Goal: Information Seeking & Learning: Learn about a topic

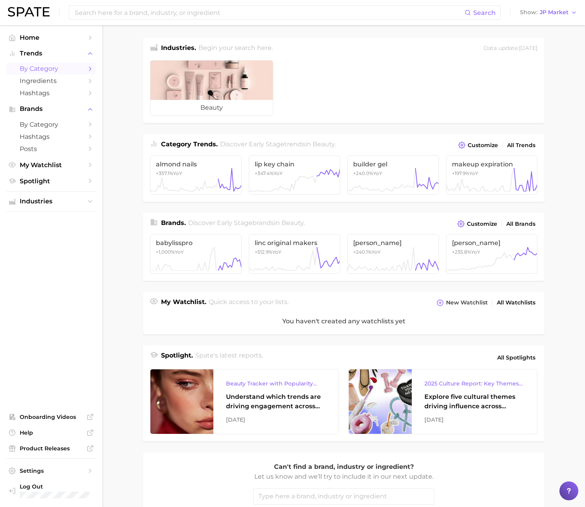
click at [54, 70] on span "by Category" at bounding box center [51, 68] width 63 height 7
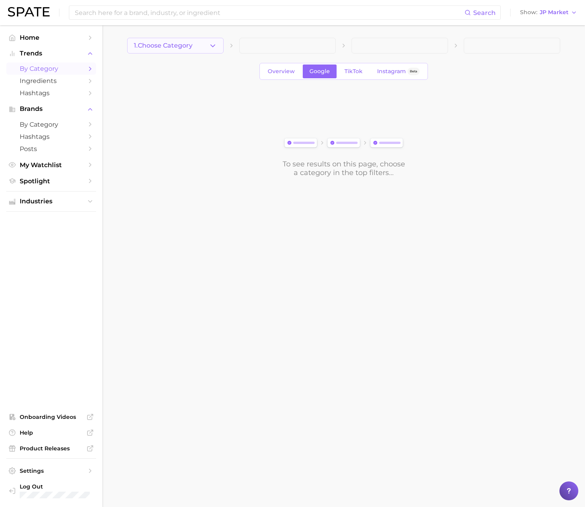
click at [223, 47] on button "1. Choose Category" at bounding box center [175, 46] width 96 height 16
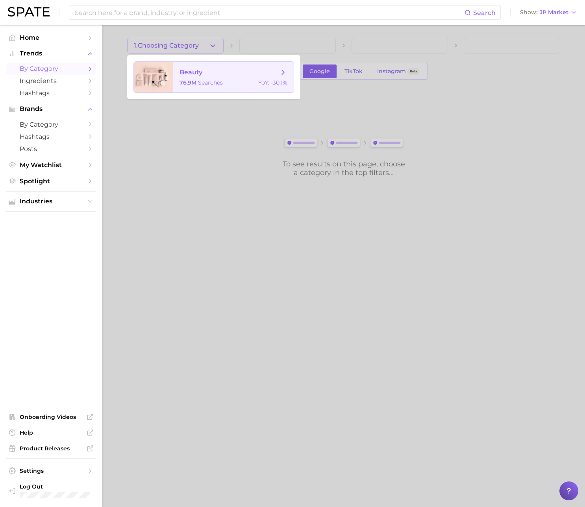
click at [216, 81] on span "searches" at bounding box center [210, 82] width 25 height 7
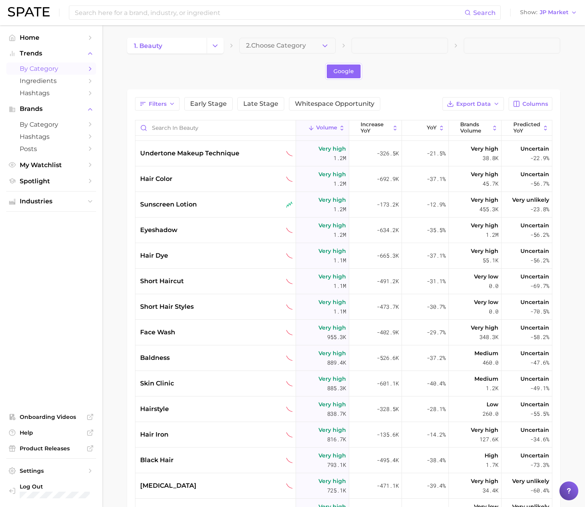
scroll to position [231, 0]
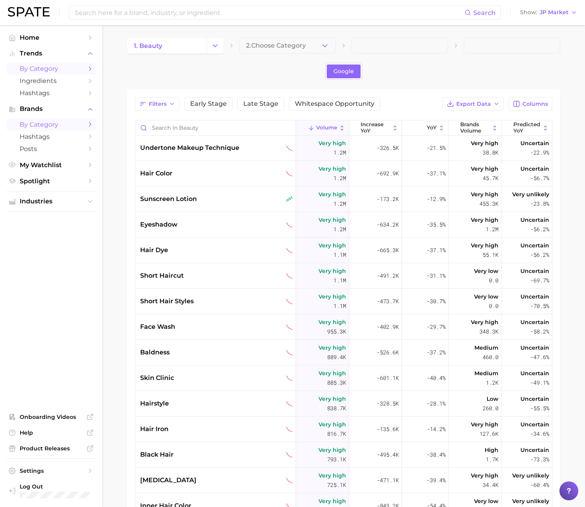
click at [54, 126] on span "by Category" at bounding box center [51, 124] width 63 height 7
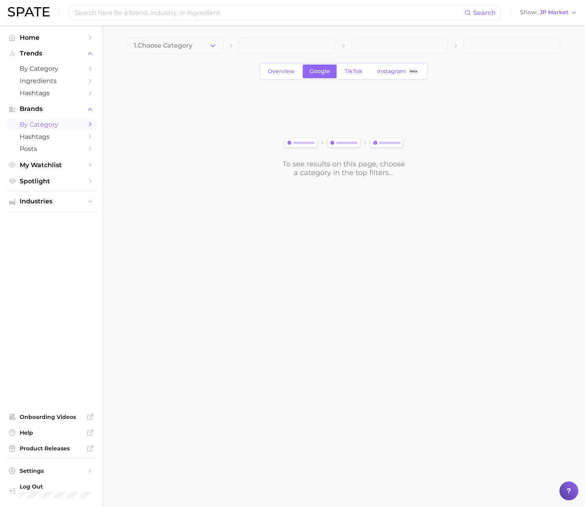
drag, startPoint x: 200, startPoint y: 42, endPoint x: 201, endPoint y: 51, distance: 9.5
click at [201, 42] on button "1. Choose Category" at bounding box center [175, 46] width 96 height 16
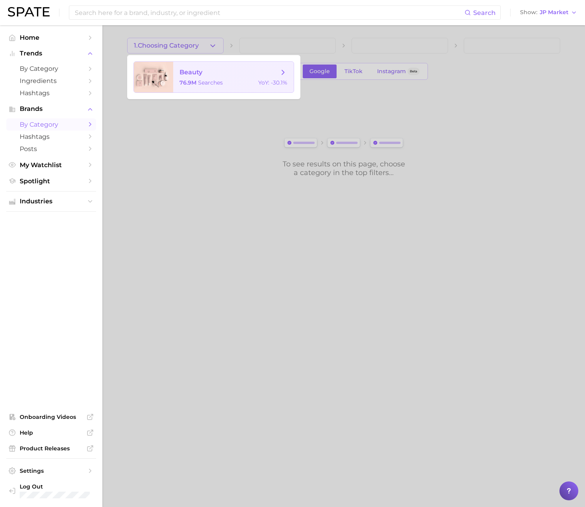
click at [207, 83] on span "searches" at bounding box center [210, 82] width 25 height 7
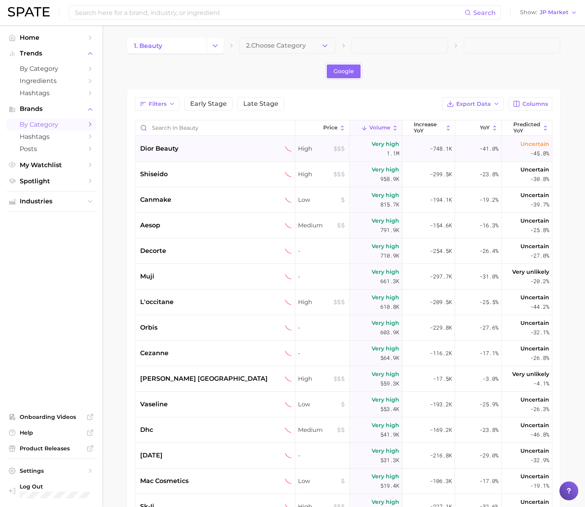
click at [190, 149] on div "dior beauty" at bounding box center [215, 148] width 151 height 9
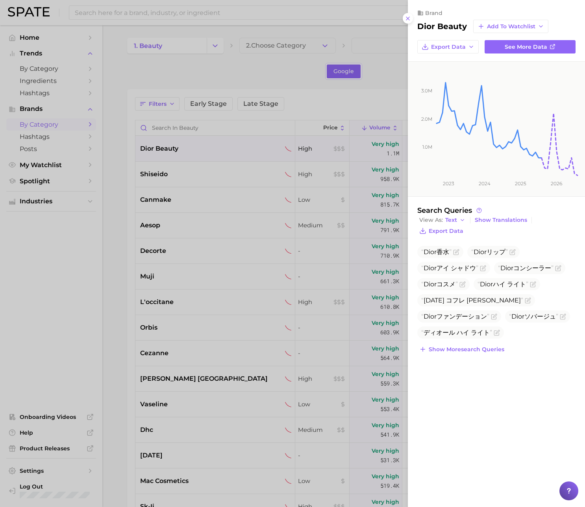
click at [127, 173] on div at bounding box center [292, 253] width 585 height 507
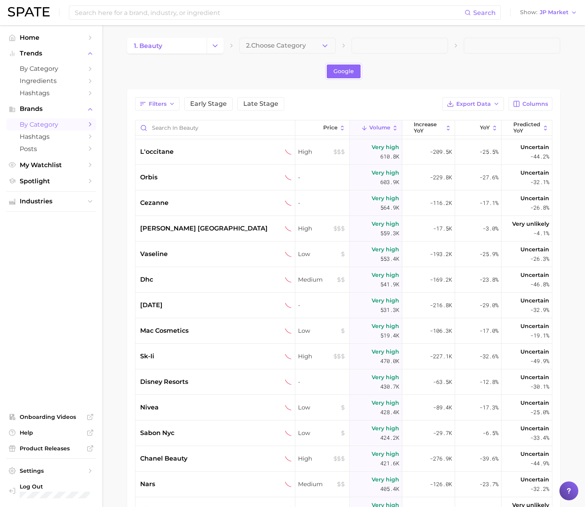
scroll to position [177, 0]
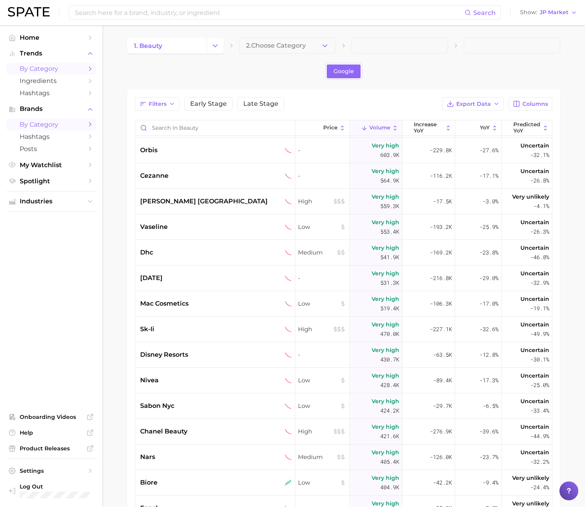
click at [66, 68] on span "by Category" at bounding box center [51, 68] width 63 height 7
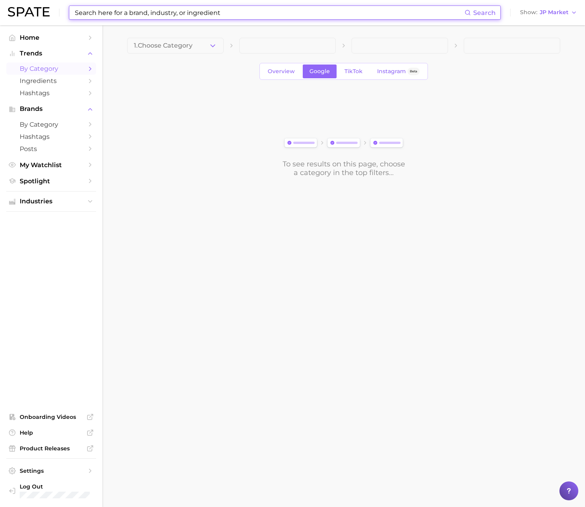
click at [136, 13] on input at bounding box center [269, 12] width 390 height 13
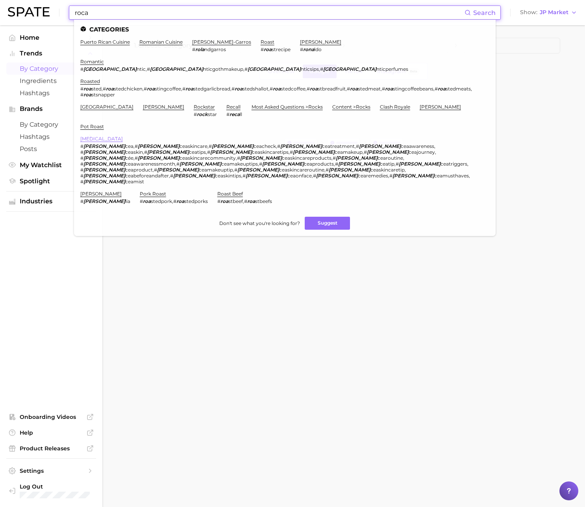
type input "roca"
click at [87, 136] on link "[MEDICAL_DATA]" at bounding box center [101, 139] width 42 height 6
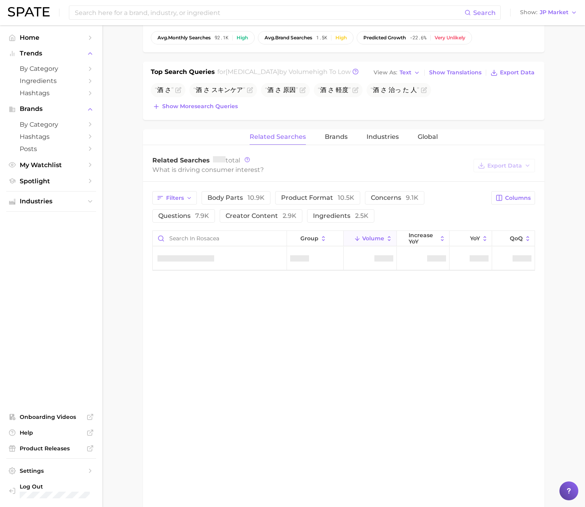
scroll to position [270, 0]
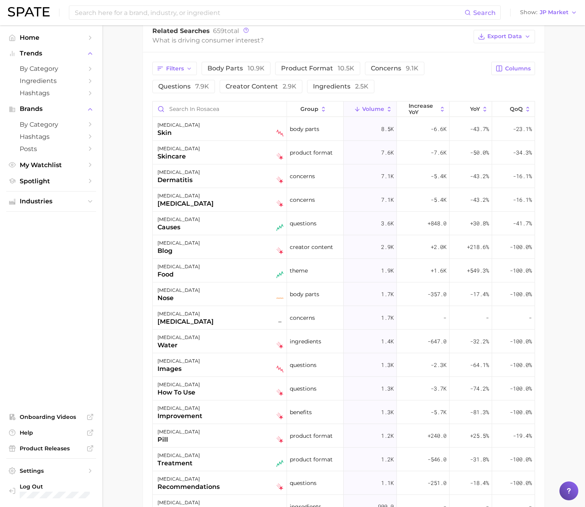
scroll to position [394, 0]
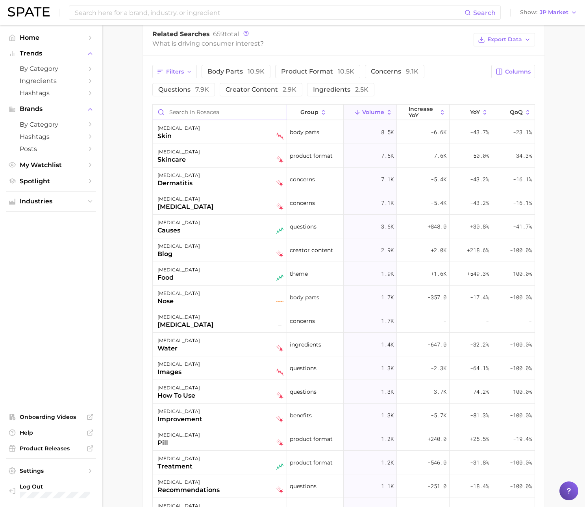
click at [175, 111] on input "Search in rosacea" at bounding box center [220, 112] width 134 height 15
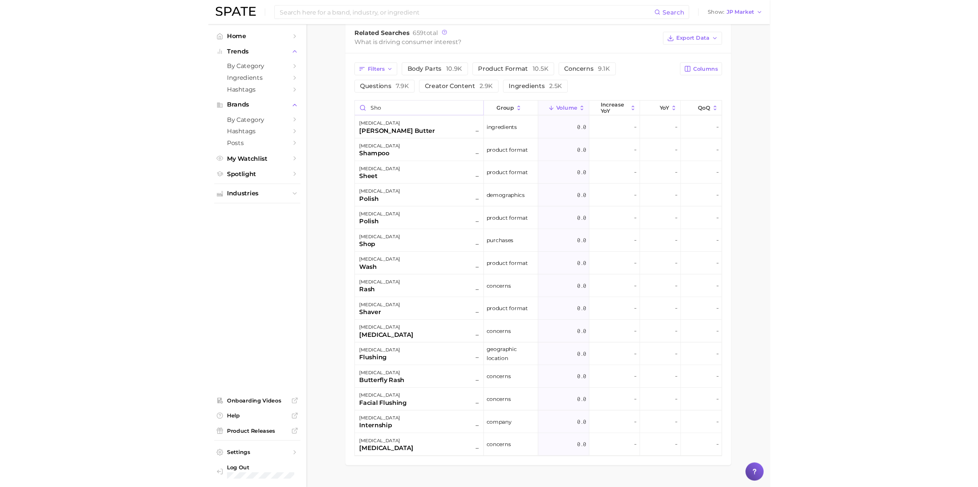
scroll to position [387, 0]
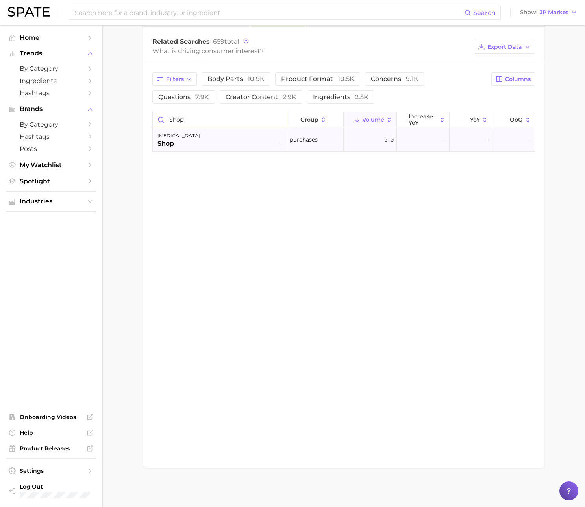
type input "shop"
click at [204, 138] on div "[MEDICAL_DATA] shop –" at bounding box center [220, 139] width 126 height 17
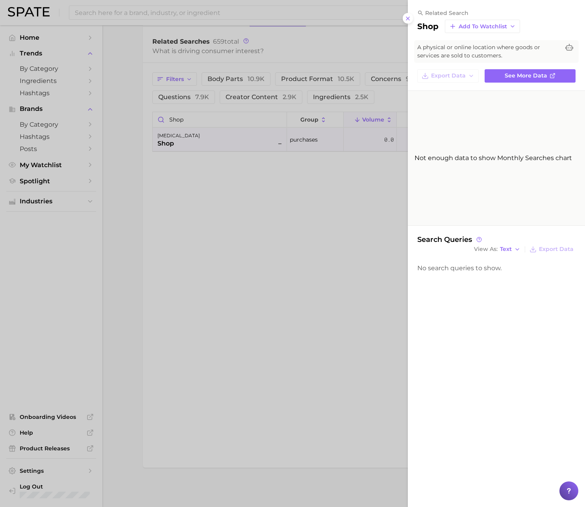
click at [432, 26] on h2 "shop" at bounding box center [427, 26] width 21 height 9
copy h2 "shop"
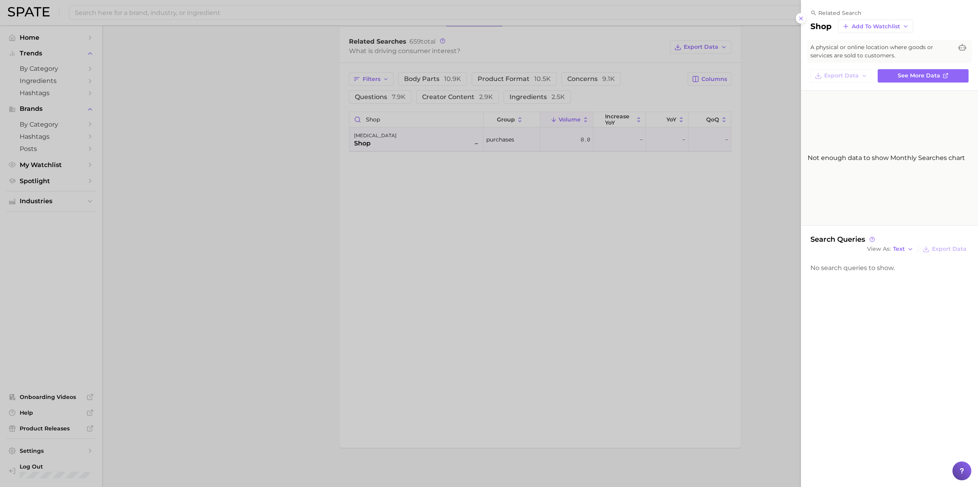
click at [284, 130] on div at bounding box center [489, 243] width 978 height 487
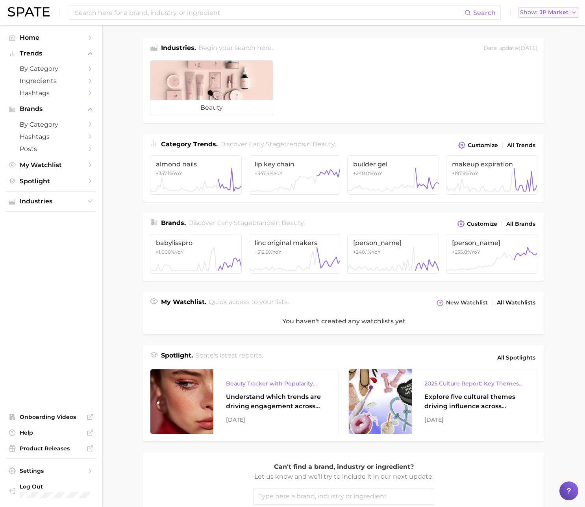
click at [552, 11] on span "JP Market" at bounding box center [553, 12] width 29 height 4
click at [550, 19] on button "United States" at bounding box center [552, 25] width 69 height 14
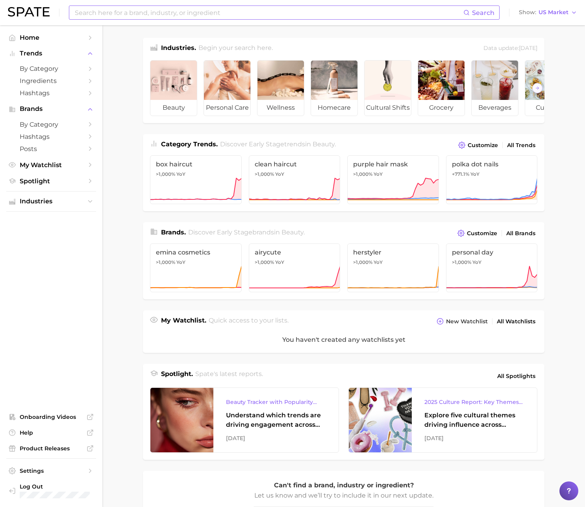
click at [427, 12] on input at bounding box center [268, 12] width 389 height 13
paste input "boutique"
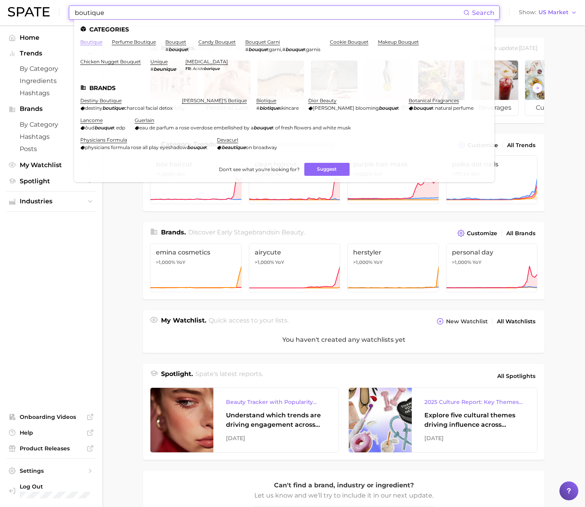
type input "boutique"
click at [88, 42] on link "boutique" at bounding box center [91, 42] width 22 height 6
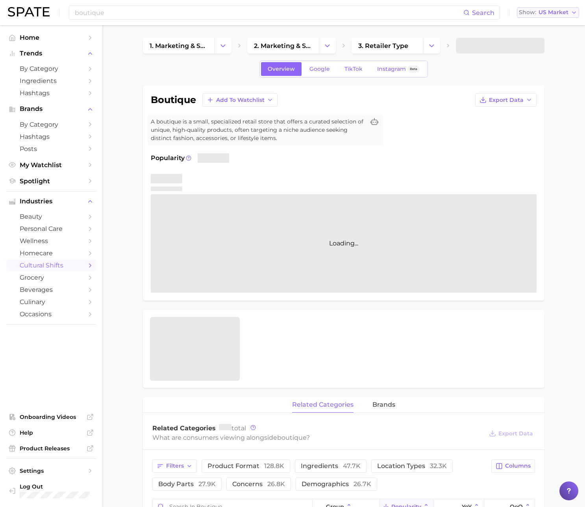
drag, startPoint x: 540, startPoint y: 10, endPoint x: 543, endPoint y: 15, distance: 6.2
click at [540, 10] on span "US Market" at bounding box center [553, 12] width 30 height 4
click at [539, 83] on button "Japan" at bounding box center [551, 82] width 69 height 14
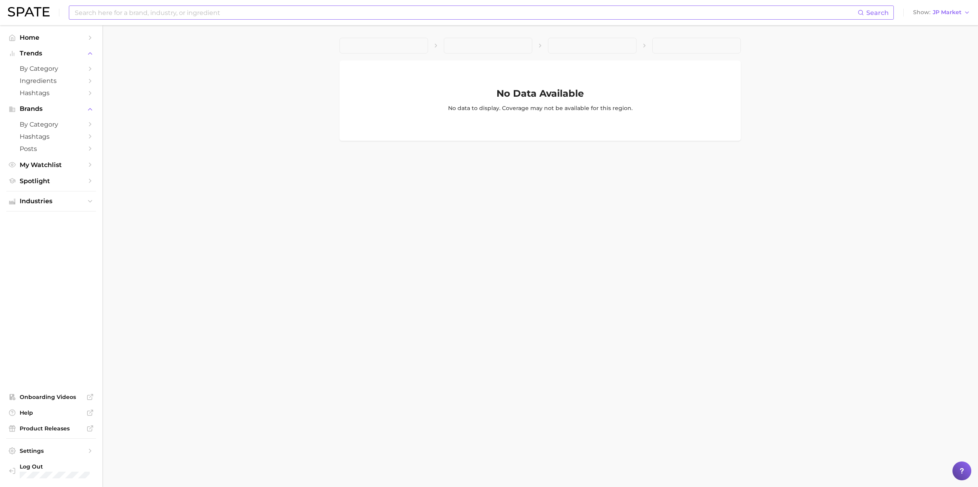
click at [193, 14] on input at bounding box center [466, 12] width 784 height 13
click at [584, 13] on span "JP Market" at bounding box center [947, 12] width 29 height 4
drag, startPoint x: 949, startPoint y: 20, endPoint x: 807, endPoint y: 17, distance: 142.5
click at [584, 20] on button "United States" at bounding box center [945, 25] width 69 height 14
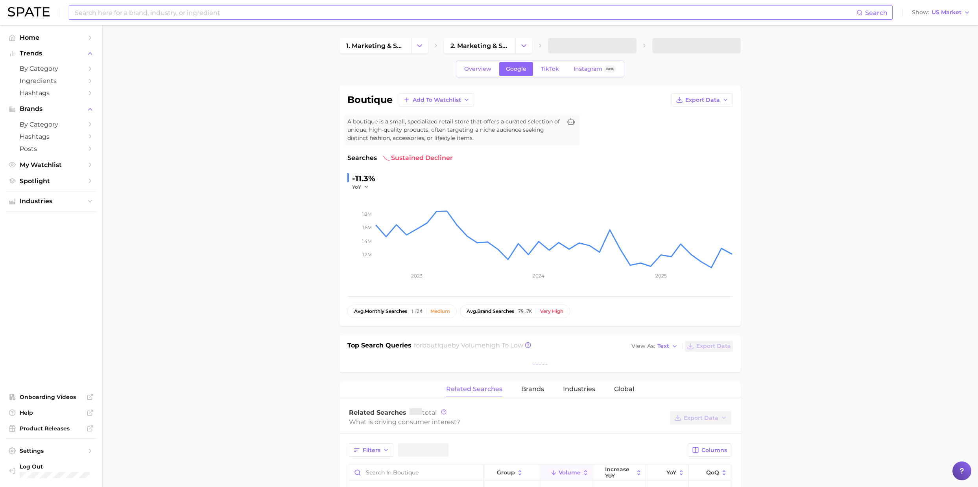
click at [584, 14] on input at bounding box center [465, 12] width 783 height 13
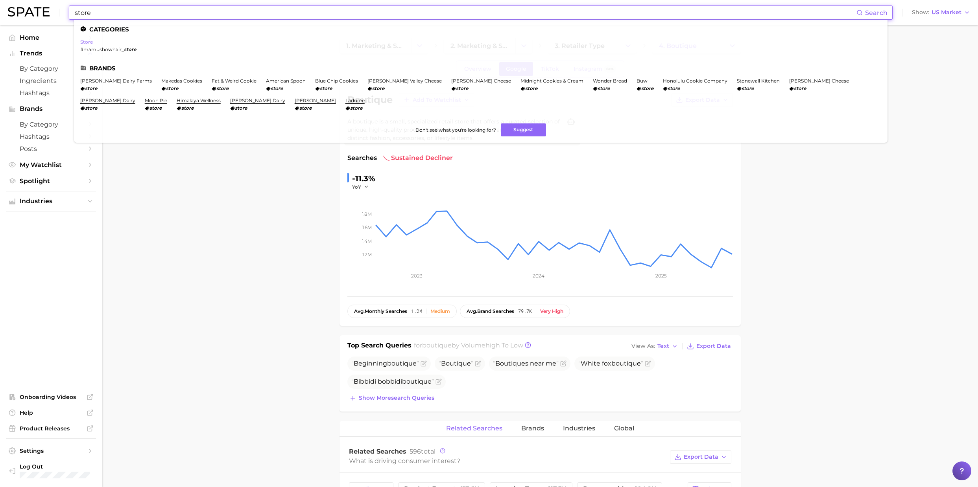
type input "store"
click at [83, 42] on link "store" at bounding box center [86, 42] width 13 height 6
